Goal: Information Seeking & Learning: Learn about a topic

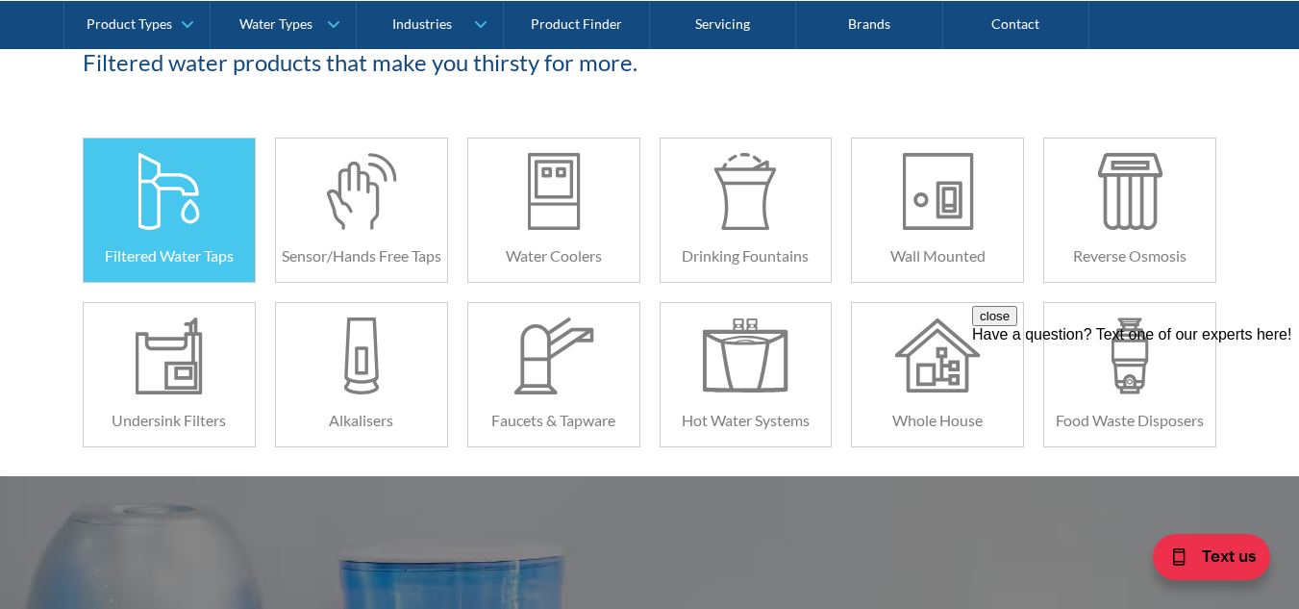
click at [148, 207] on div at bounding box center [169, 191] width 86 height 77
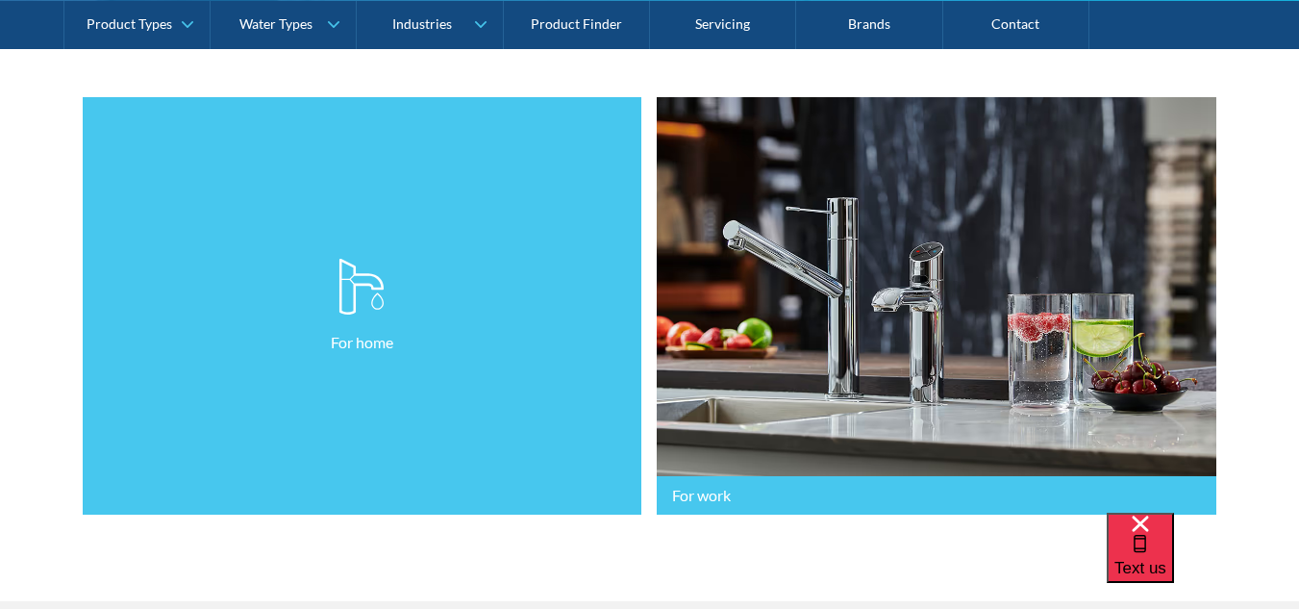
click at [421, 359] on link "For home" at bounding box center [363, 306] width 560 height 418
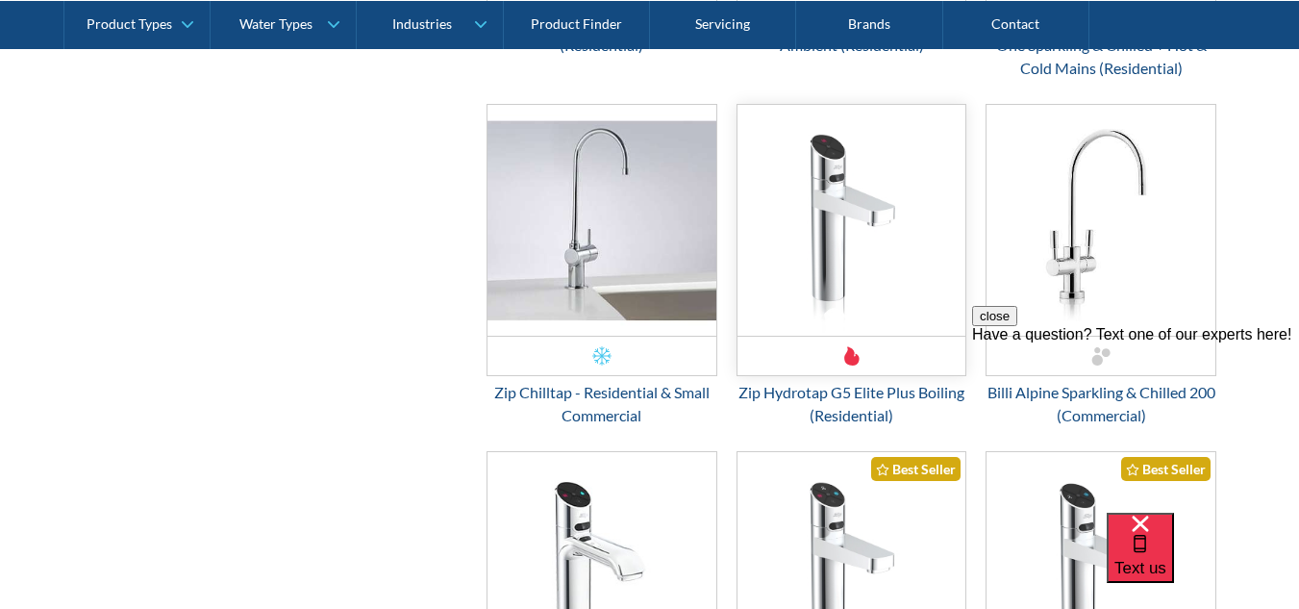
scroll to position [2885, 0]
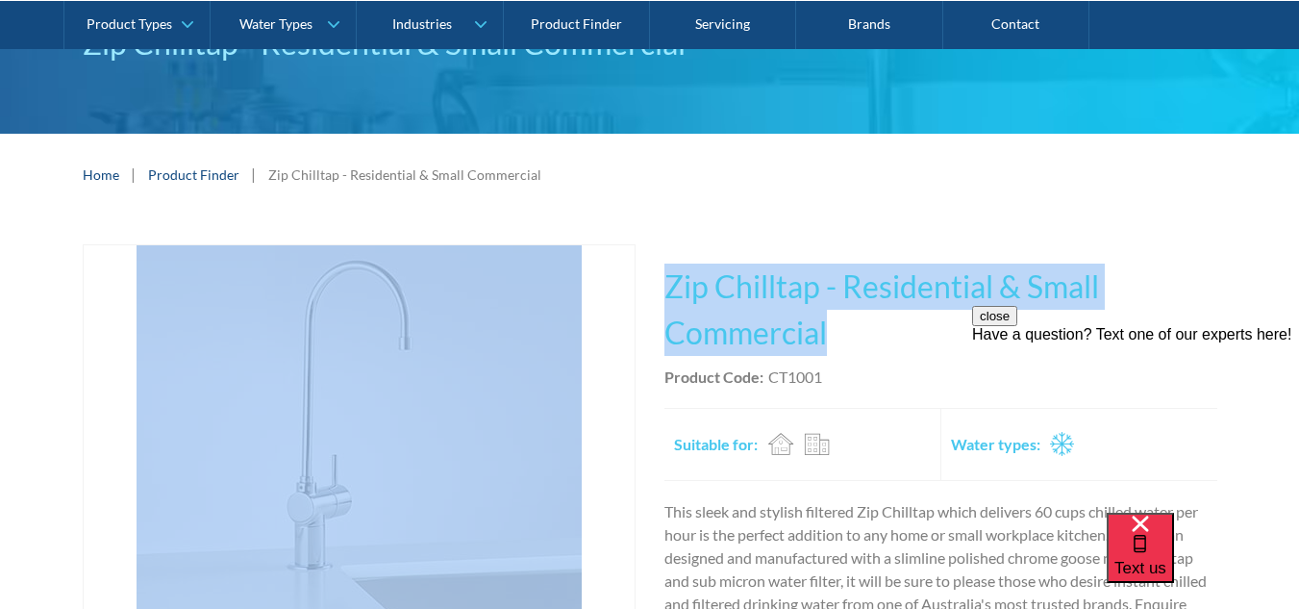
drag, startPoint x: 862, startPoint y: 335, endPoint x: 589, endPoint y: 259, distance: 283.5
click at [589, 259] on div "Play video Fits Most Brands Best Seller No items found. This tap design is incl…" at bounding box center [650, 520] width 1135 height 552
copy div "Fits Most Brands Best Seller No items found. This tap design is included in our…"
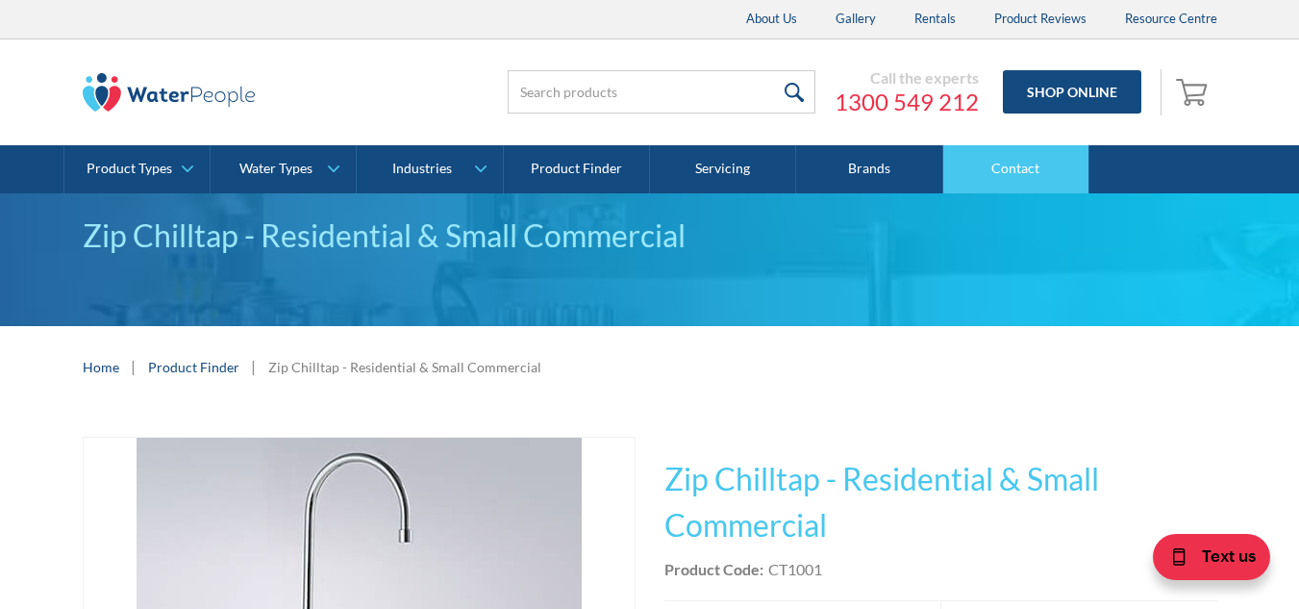
click at [1006, 179] on link "Contact" at bounding box center [1016, 169] width 146 height 48
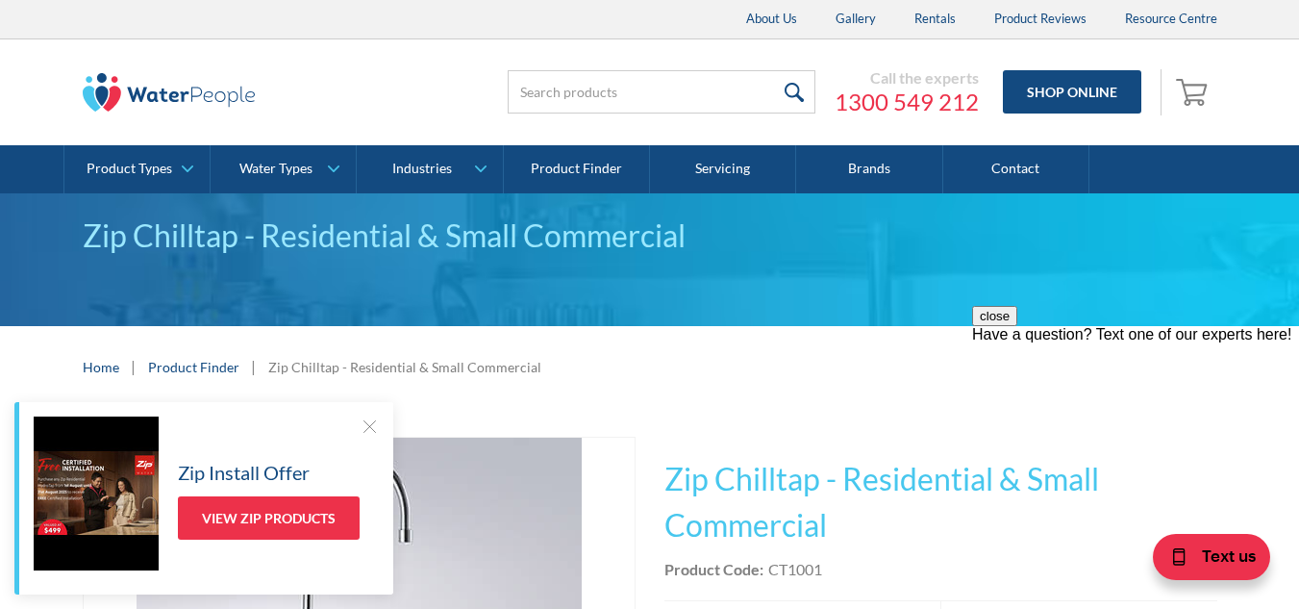
click at [154, 88] on img at bounding box center [169, 92] width 173 height 38
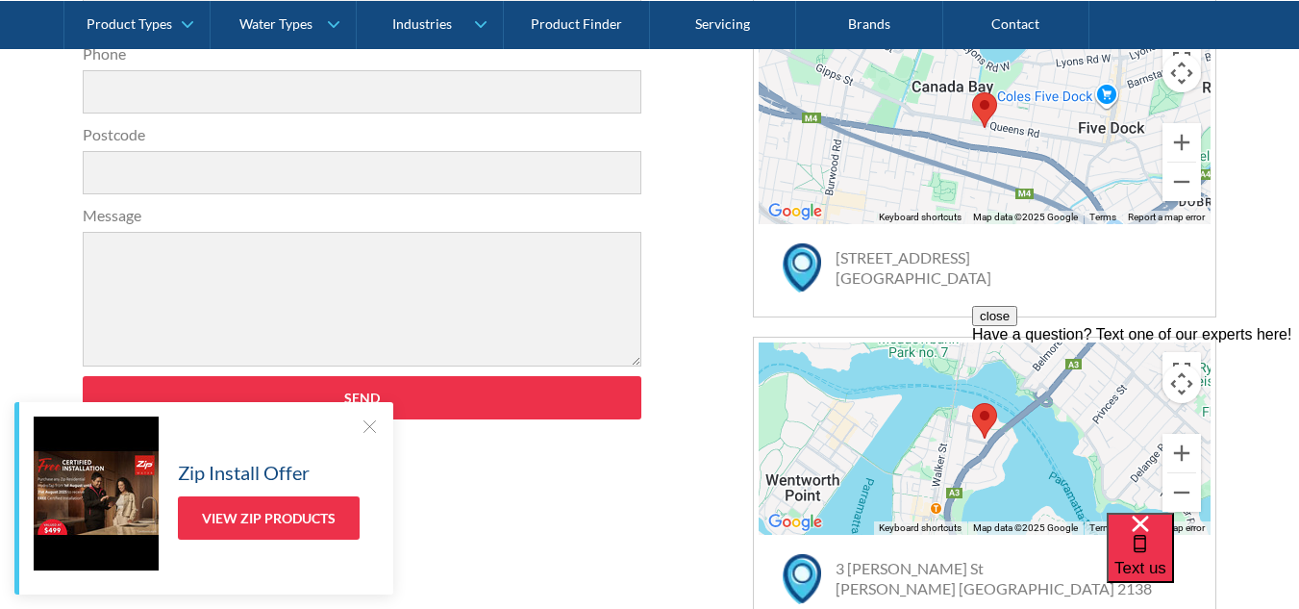
scroll to position [962, 0]
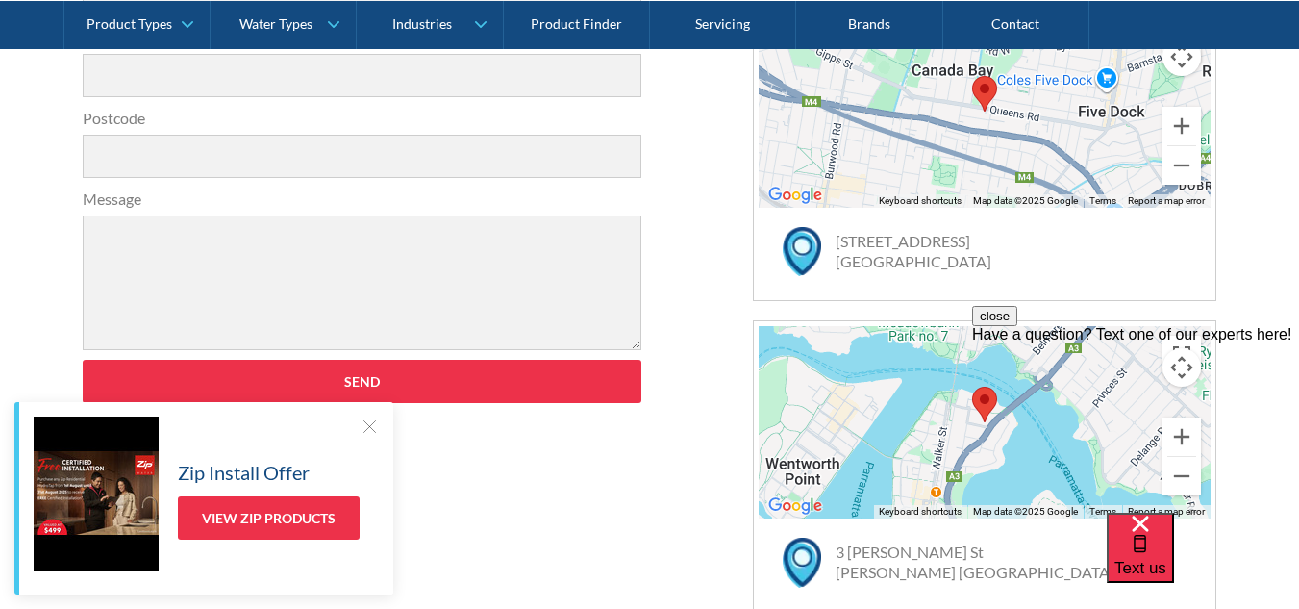
click at [368, 421] on div at bounding box center [369, 425] width 19 height 19
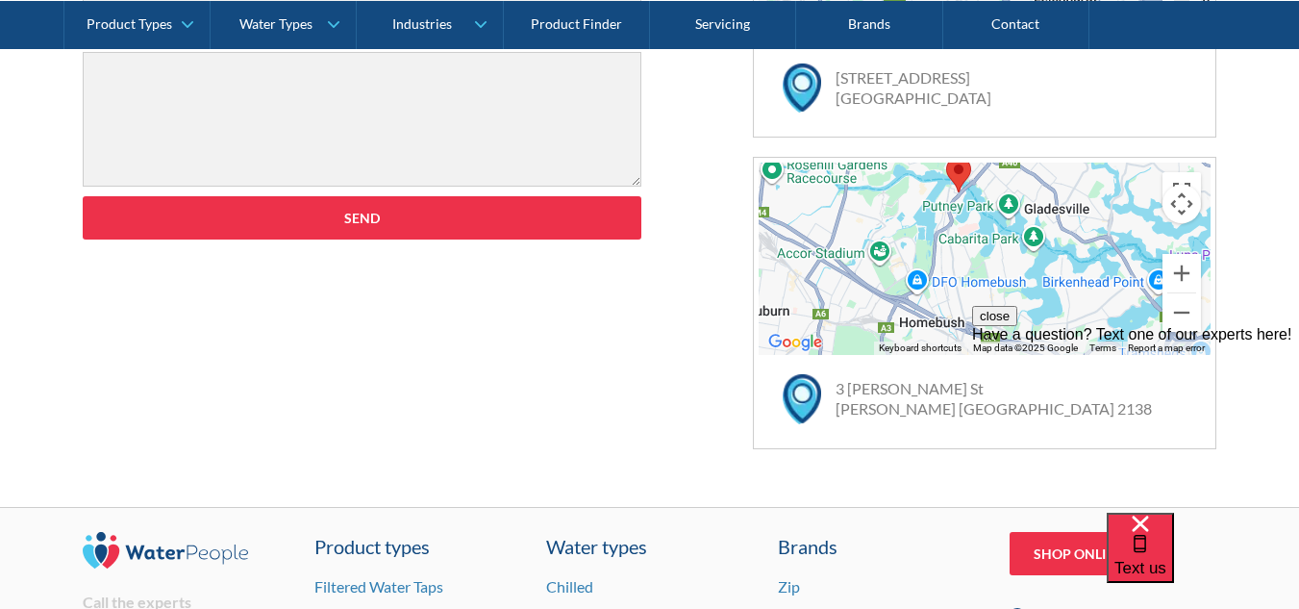
scroll to position [1154, 0]
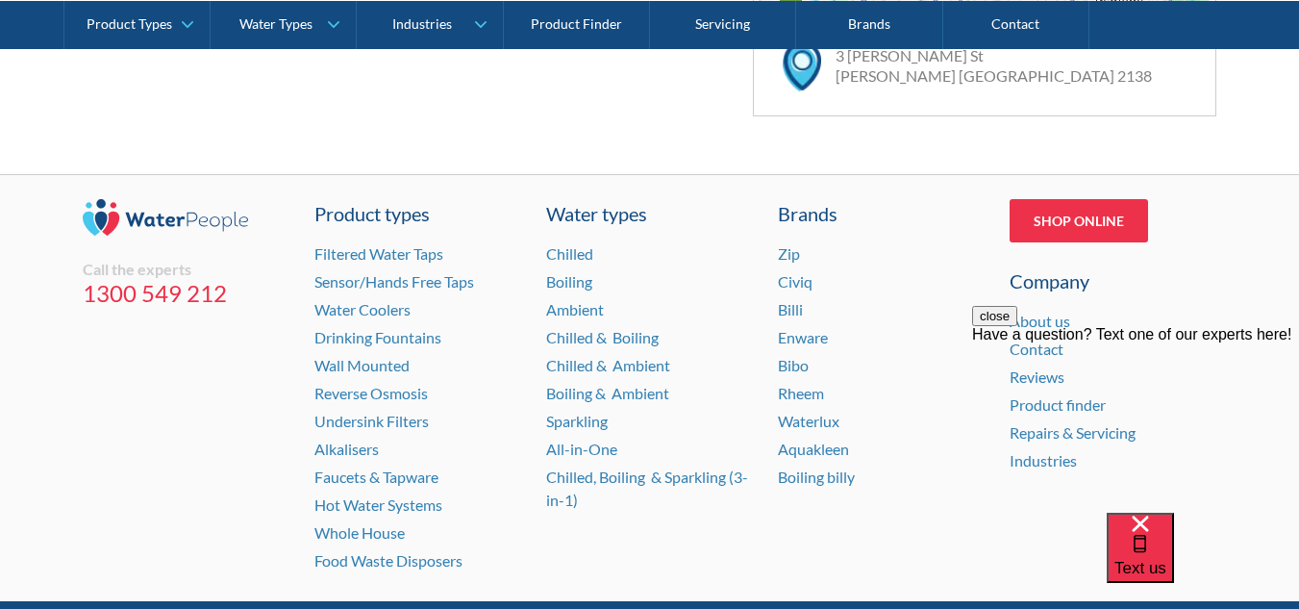
scroll to position [1539, 0]
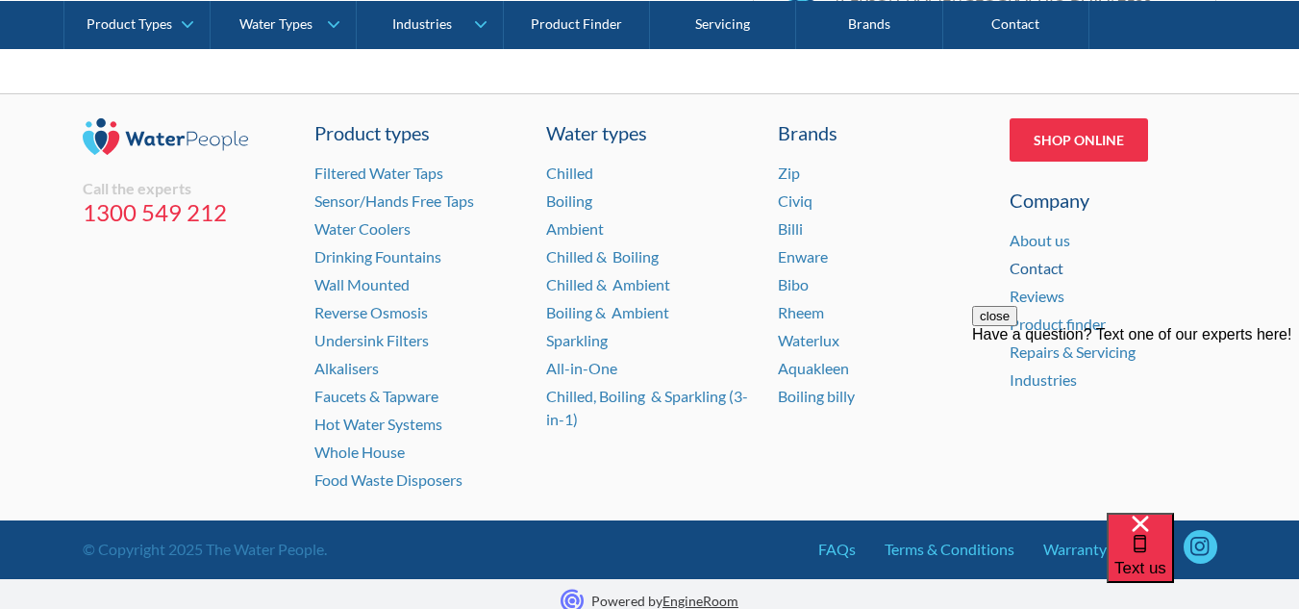
click at [1036, 272] on link "Contact" at bounding box center [1037, 268] width 54 height 18
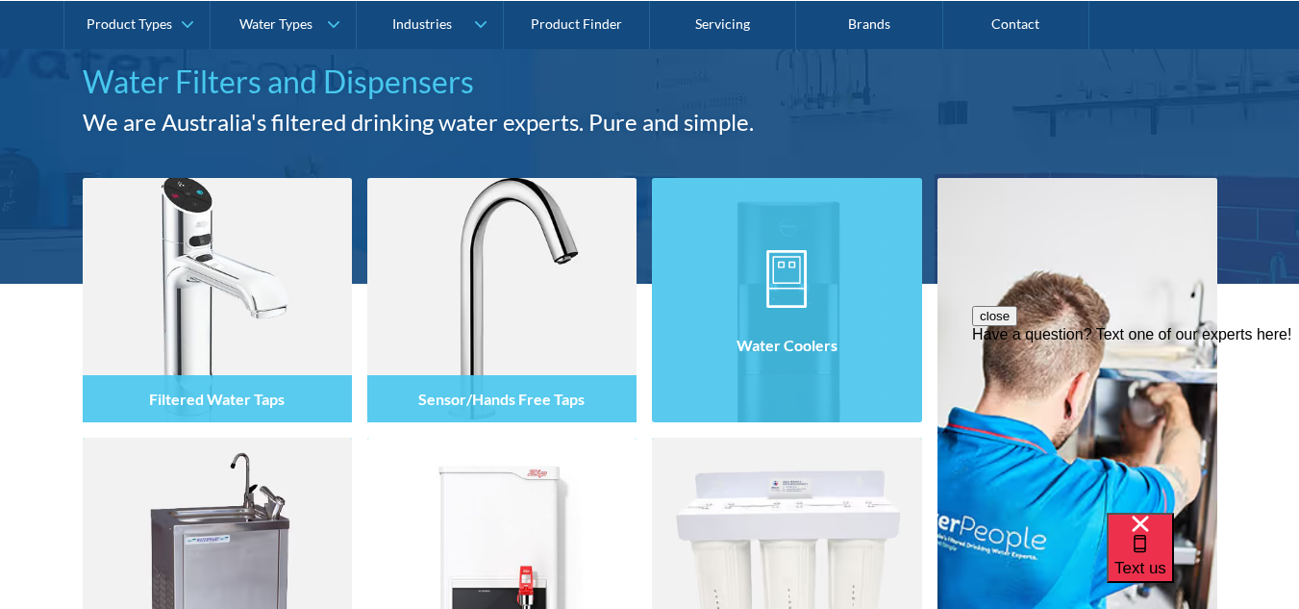
click at [805, 238] on img at bounding box center [786, 300] width 269 height 244
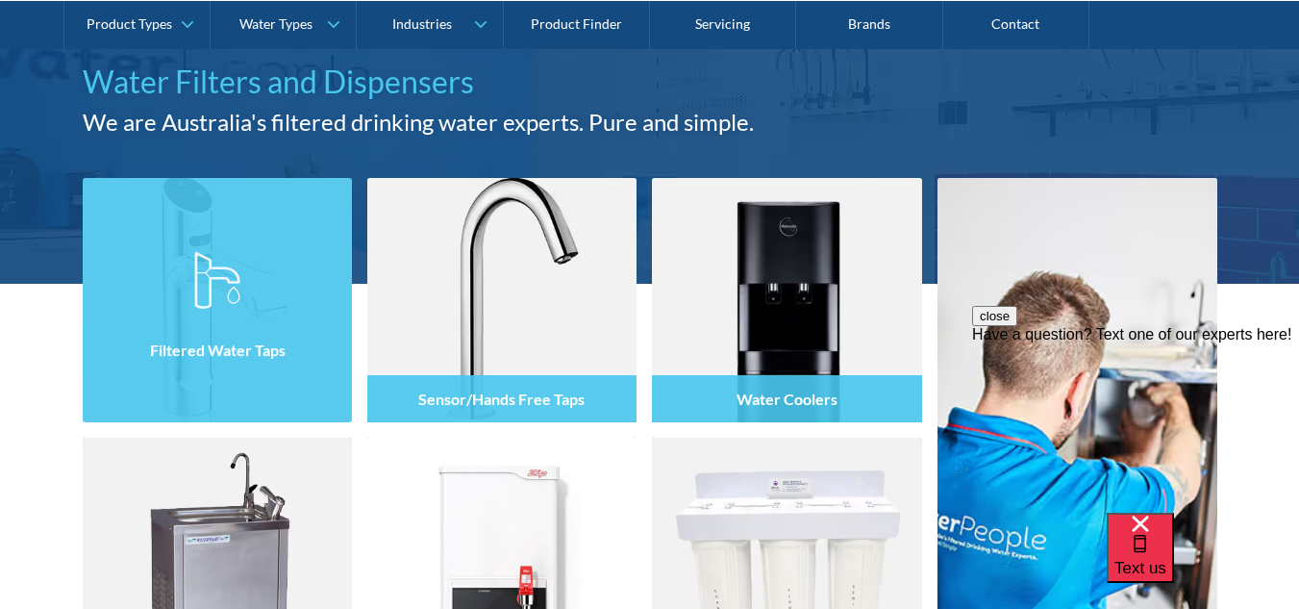
click at [214, 279] on img at bounding box center [217, 279] width 46 height 58
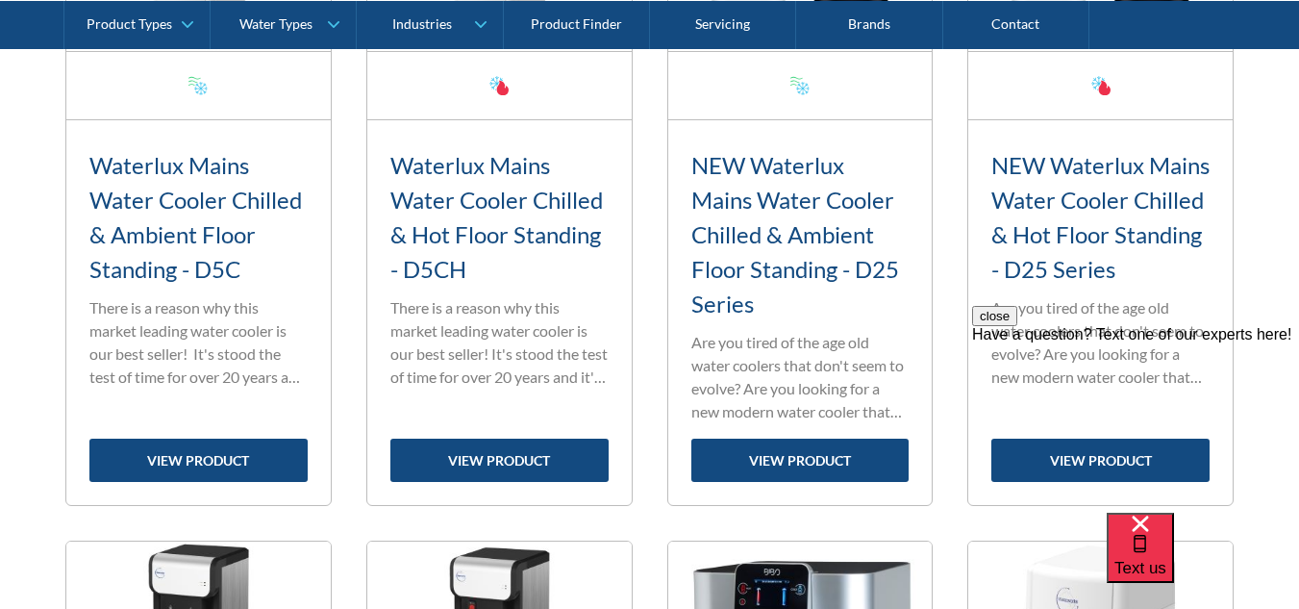
scroll to position [1245, 0]
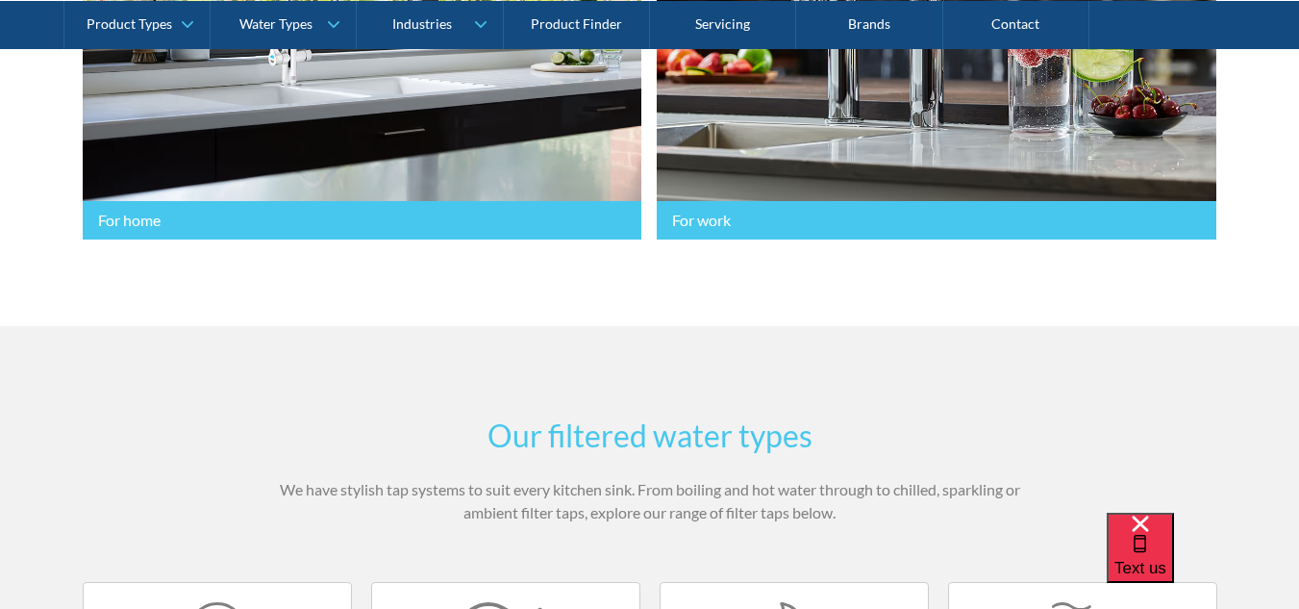
scroll to position [769, 0]
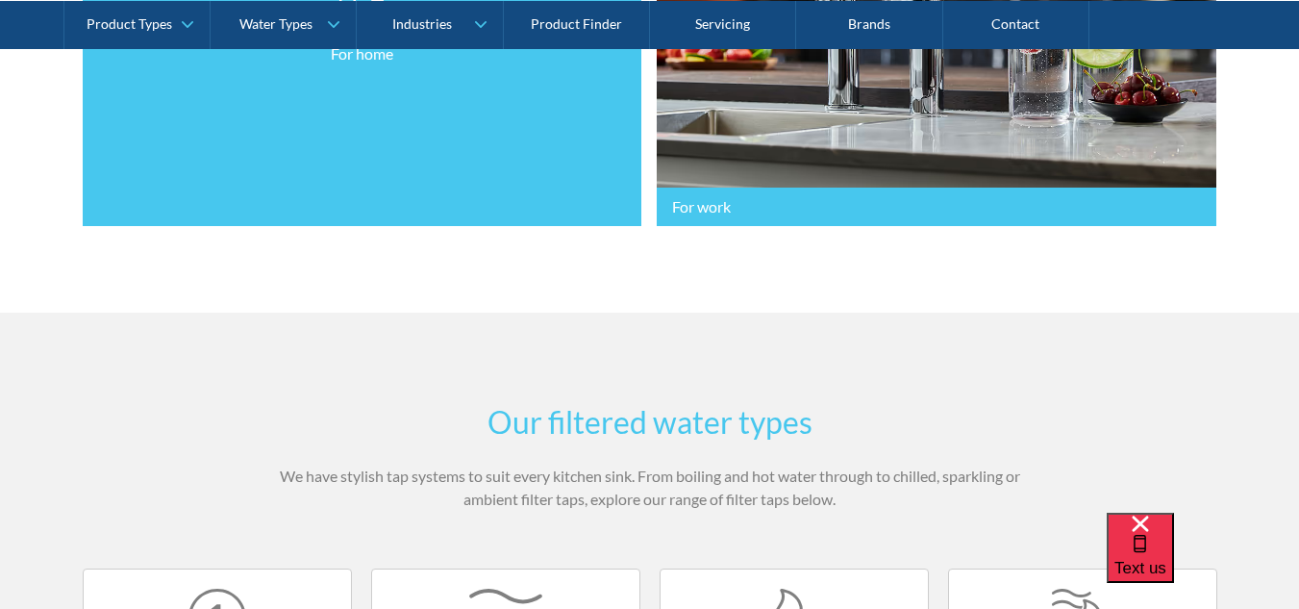
click at [309, 146] on link "For home" at bounding box center [363, 18] width 560 height 418
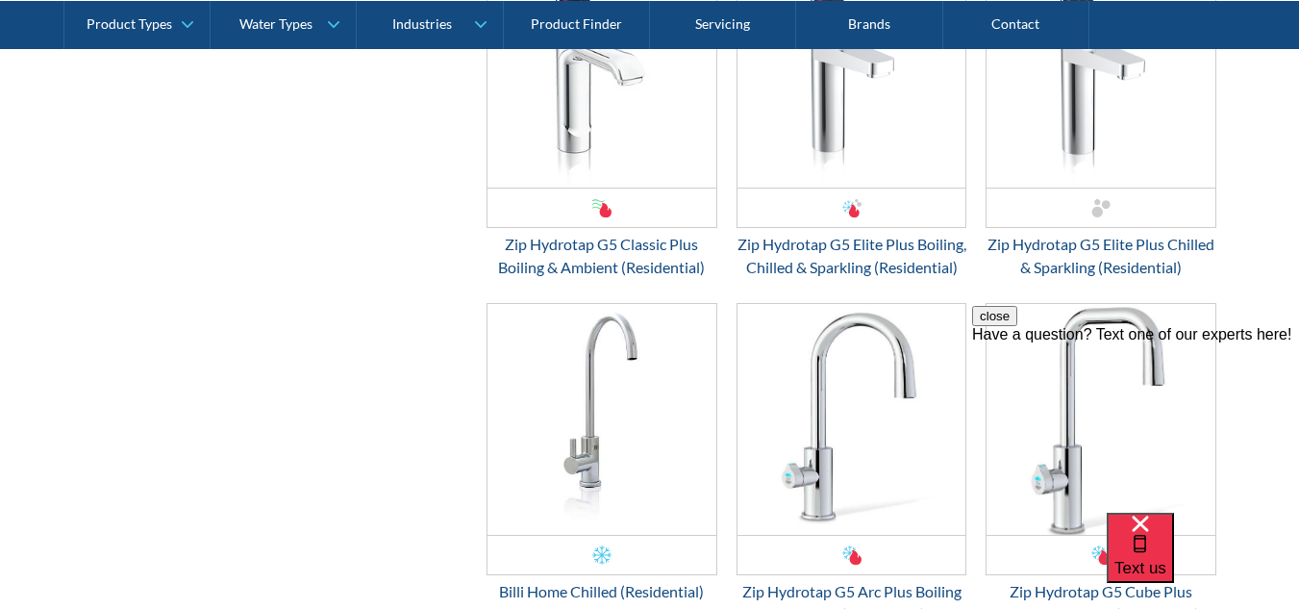
scroll to position [3655, 0]
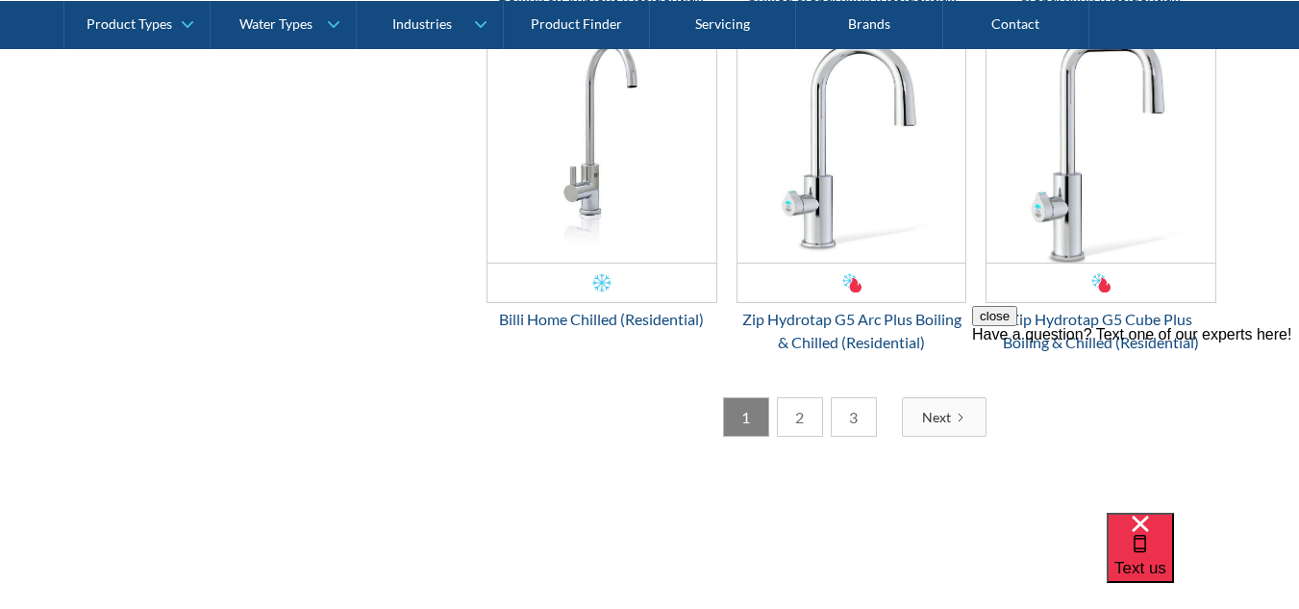
click at [784, 437] on link "2" at bounding box center [800, 416] width 46 height 39
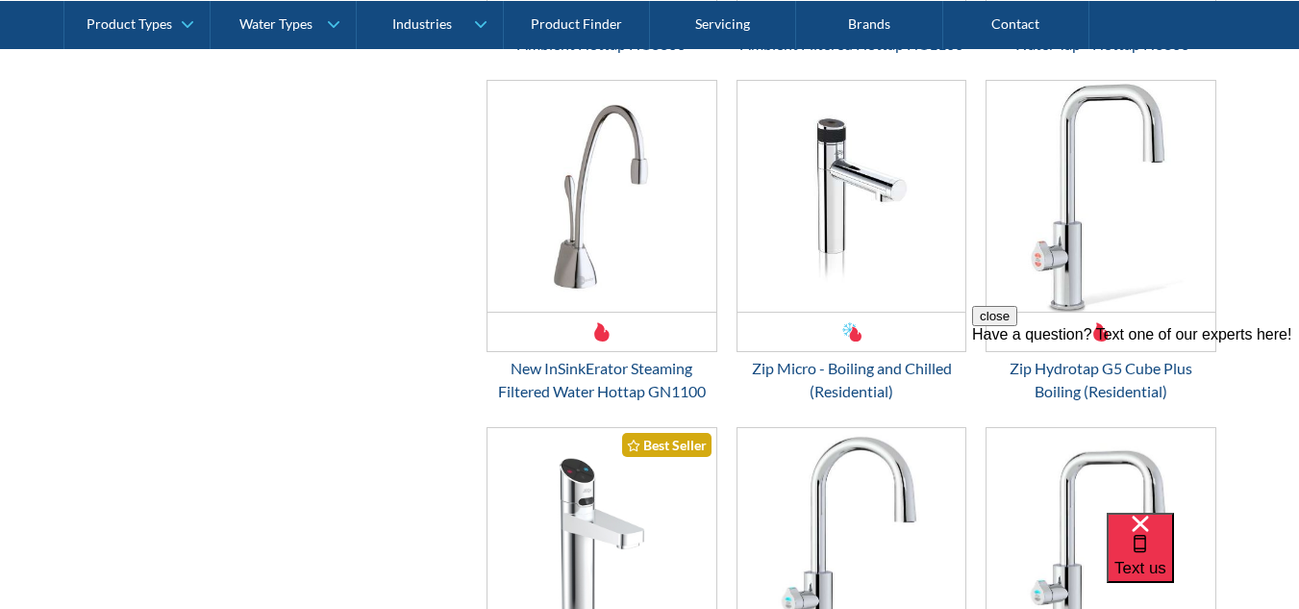
scroll to position [2693, 0]
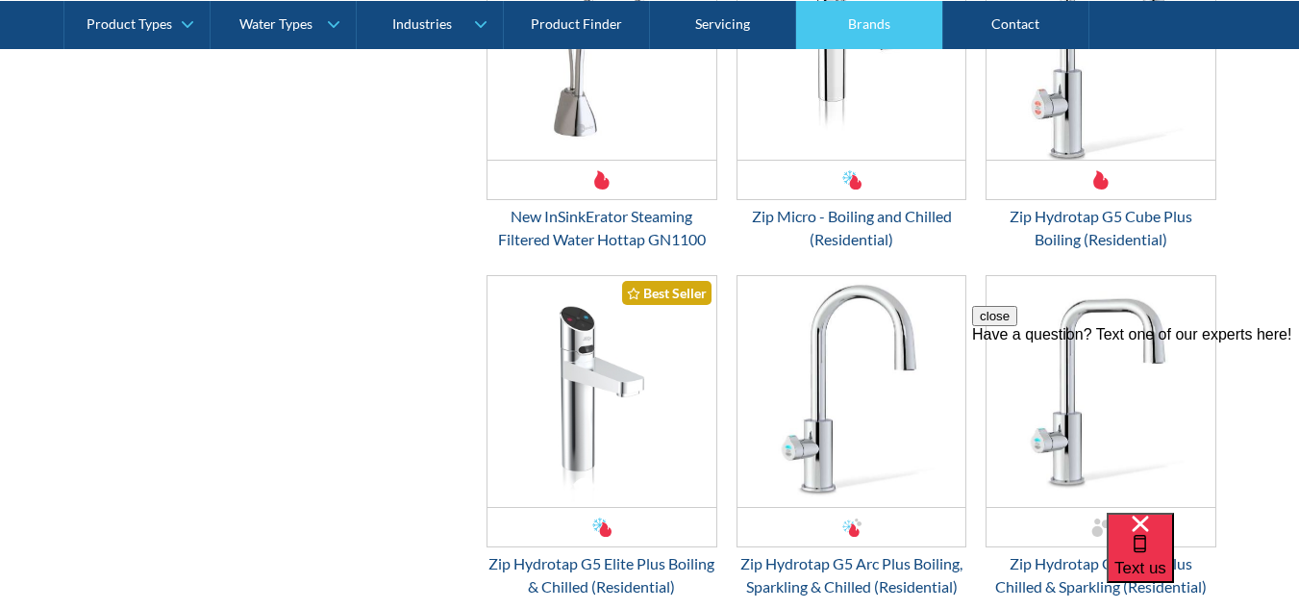
click at [839, 20] on link "Brands" at bounding box center [869, 24] width 146 height 48
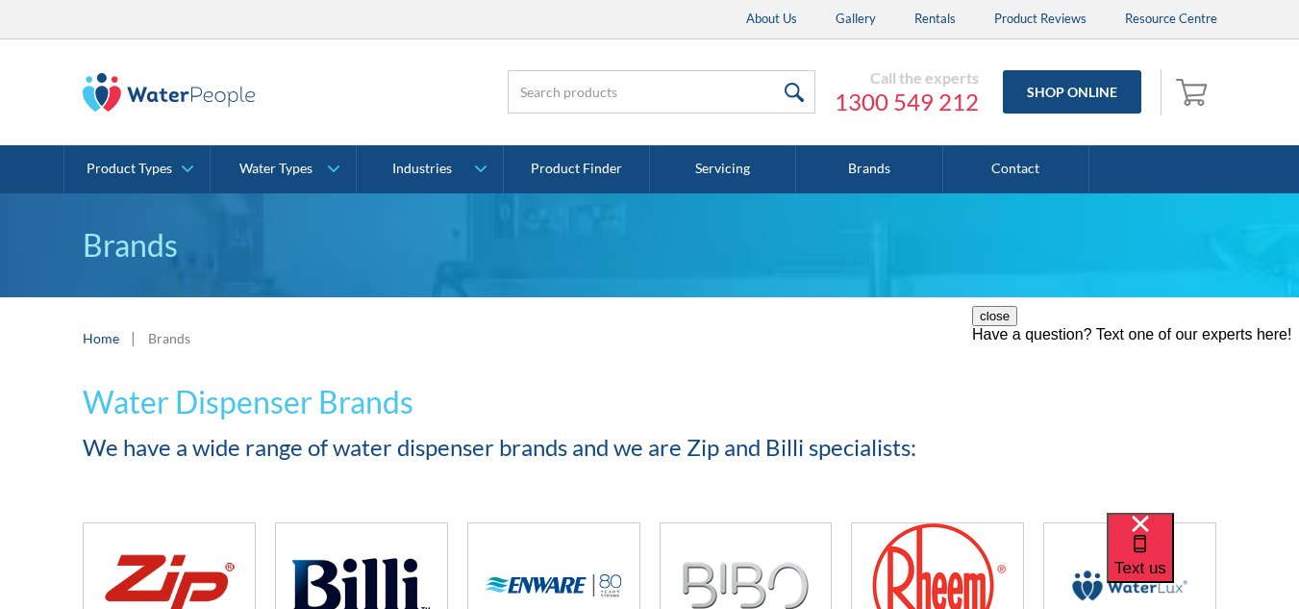
click at [243, 93] on img at bounding box center [169, 92] width 173 height 38
